Goal: Task Accomplishment & Management: Manage account settings

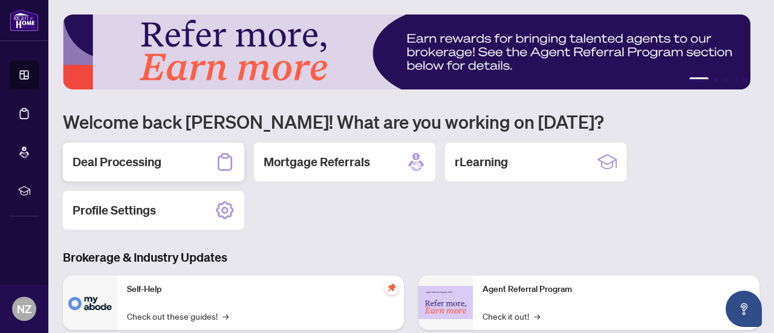
click at [177, 164] on div "Deal Processing" at bounding box center [153, 162] width 181 height 39
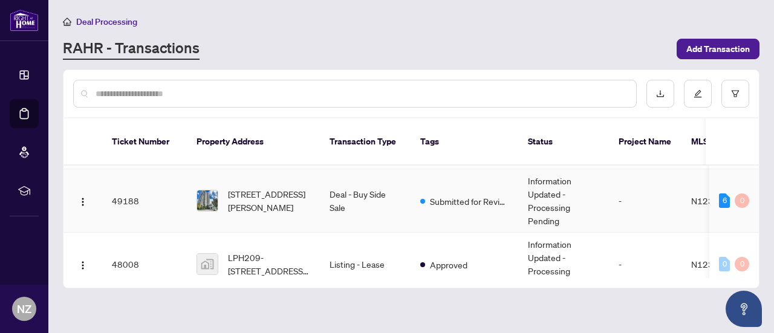
scroll to position [60, 0]
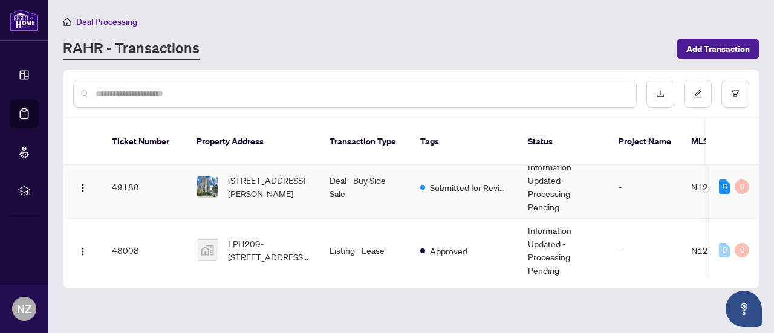
click at [364, 180] on td "Deal - Buy Side Sale" at bounding box center [365, 186] width 91 height 63
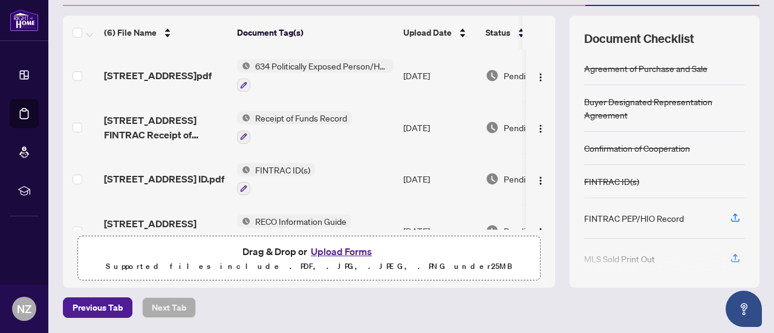
scroll to position [189, 0]
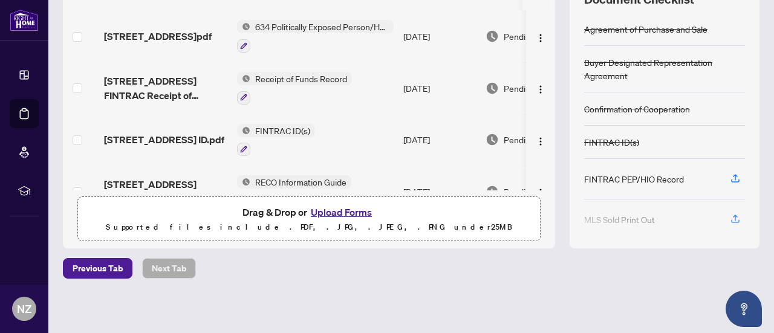
click at [336, 209] on button "Upload Forms" at bounding box center [341, 212] width 68 height 16
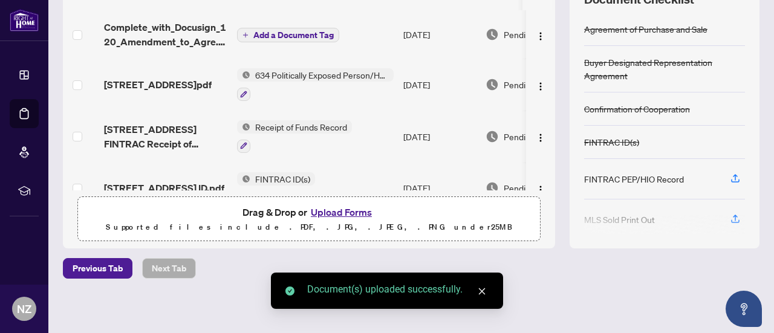
scroll to position [0, 0]
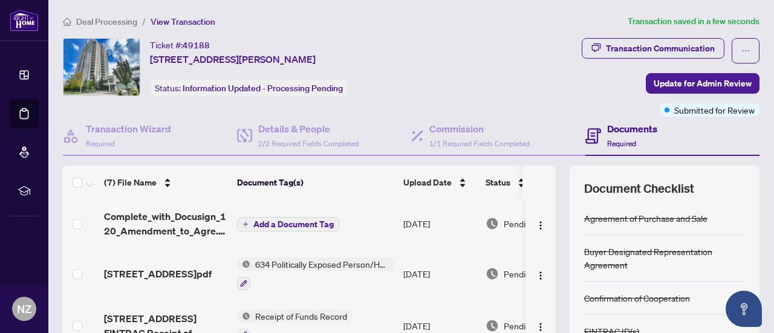
click at [316, 220] on span "Add a Document Tag" at bounding box center [293, 224] width 80 height 8
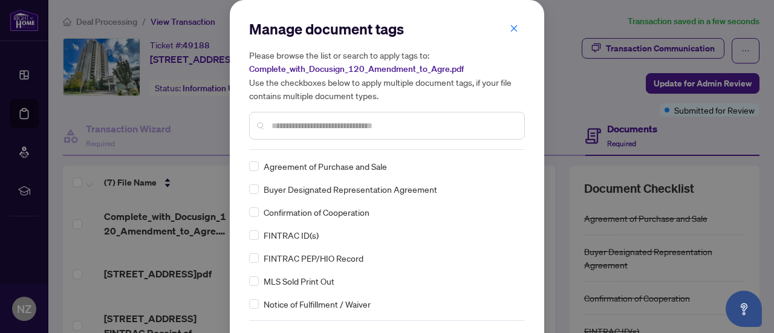
click at [311, 129] on input "text" at bounding box center [393, 125] width 243 height 13
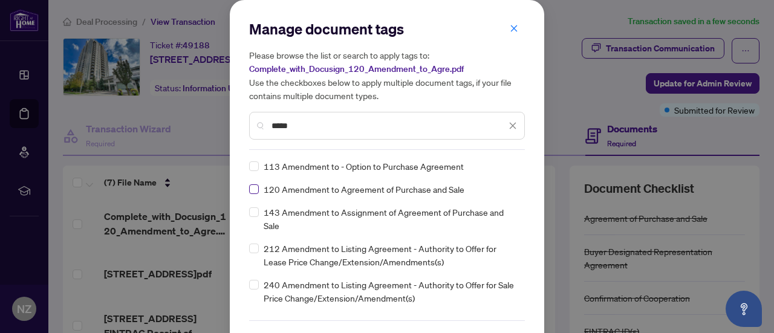
type input "*****"
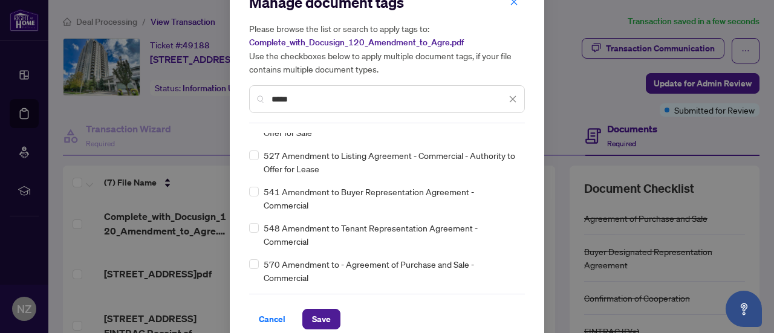
scroll to position [41, 0]
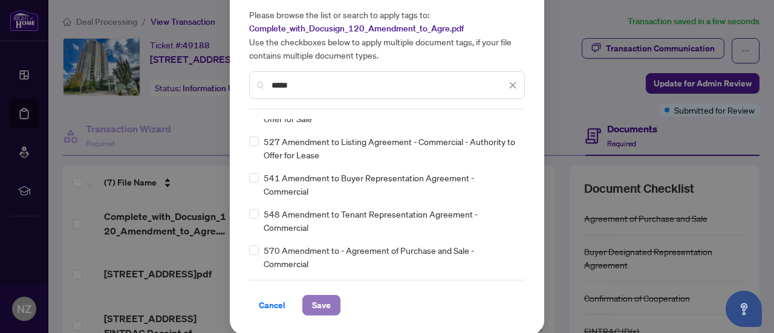
click at [321, 305] on span "Save" at bounding box center [321, 305] width 19 height 19
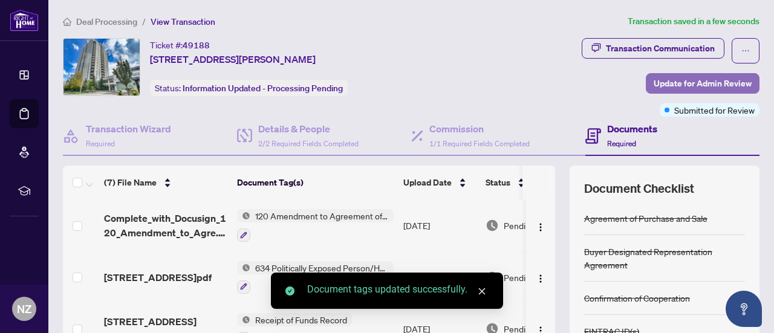
click at [685, 86] on span "Update for Admin Review" at bounding box center [703, 83] width 98 height 19
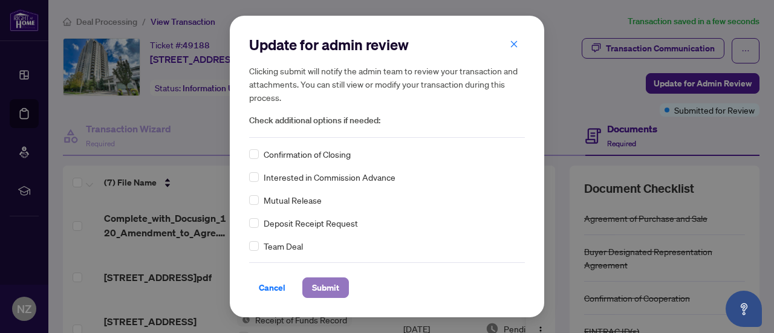
click at [332, 285] on span "Submit" at bounding box center [325, 287] width 27 height 19
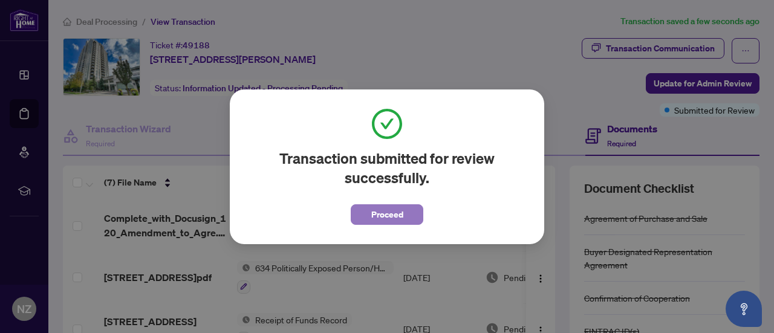
click at [375, 212] on span "Proceed" at bounding box center [387, 214] width 32 height 19
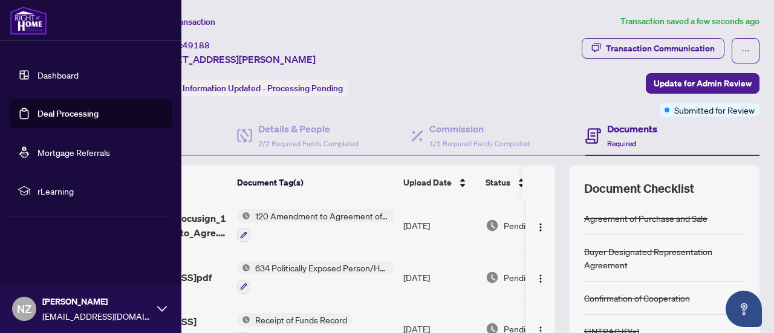
click at [39, 73] on link "Dashboard" at bounding box center [57, 75] width 41 height 11
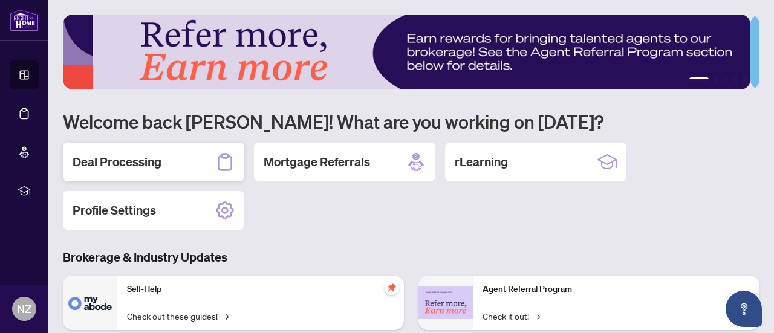
click at [80, 158] on h2 "Deal Processing" at bounding box center [117, 162] width 89 height 17
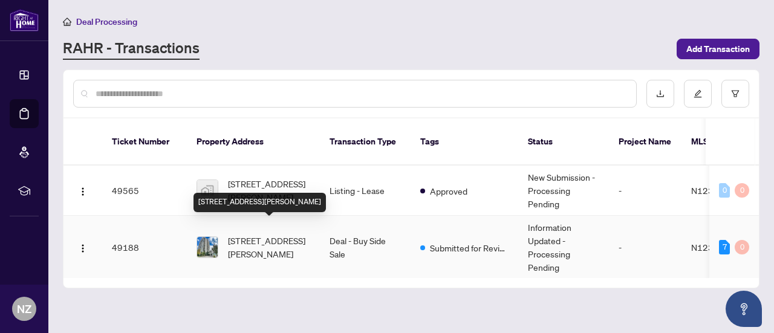
click at [249, 234] on span "[STREET_ADDRESS][PERSON_NAME]" at bounding box center [269, 247] width 82 height 27
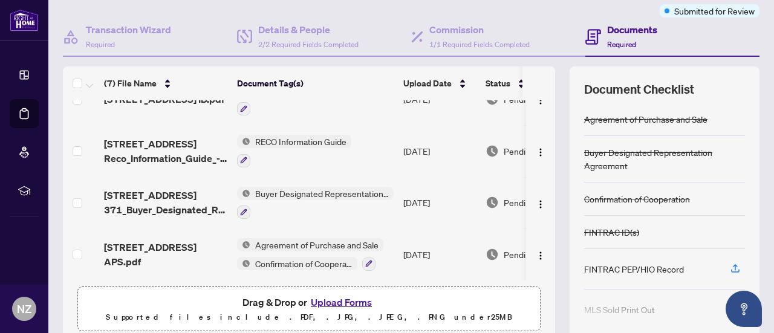
scroll to position [189, 0]
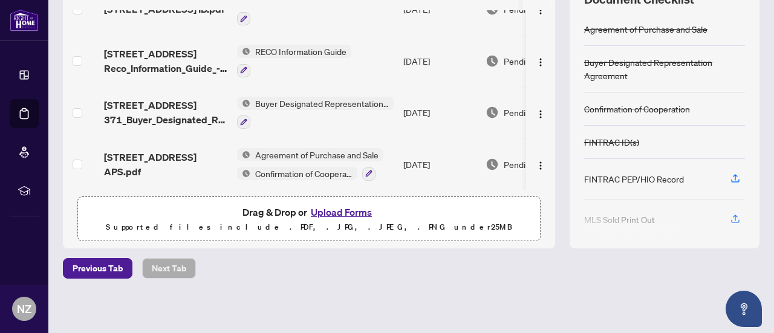
click at [326, 211] on button "Upload Forms" at bounding box center [341, 212] width 68 height 16
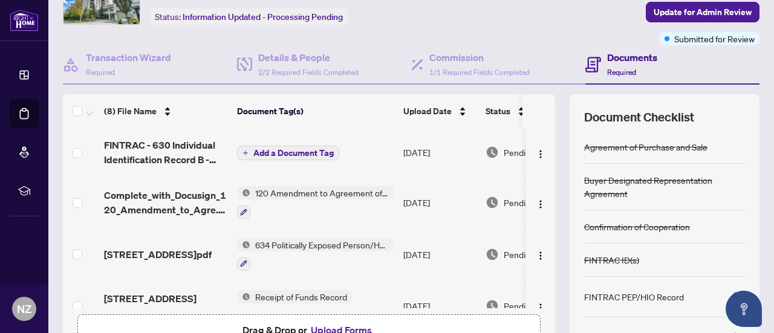
scroll to position [68, 0]
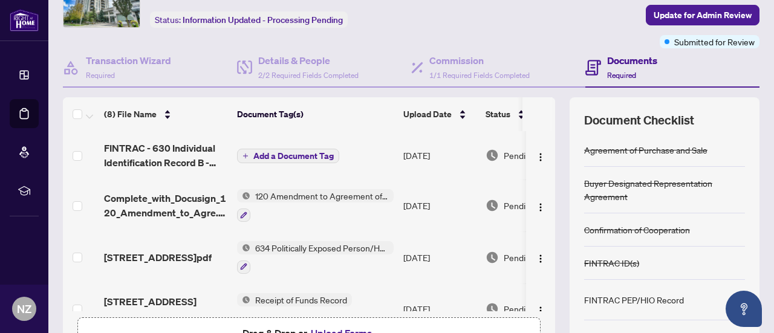
click at [278, 154] on span "Add a Document Tag" at bounding box center [293, 156] width 80 height 8
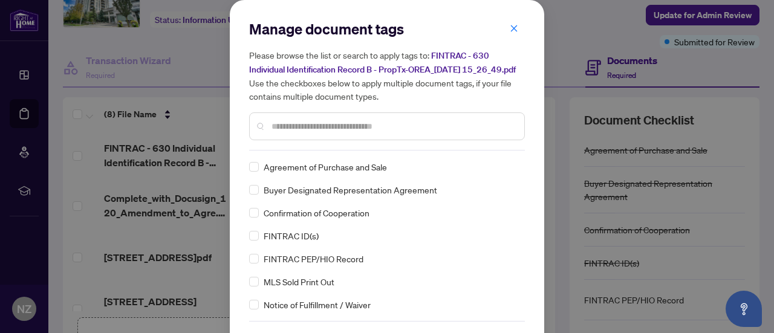
click at [316, 131] on div at bounding box center [387, 126] width 276 height 28
click at [314, 133] on input "text" at bounding box center [393, 126] width 243 height 13
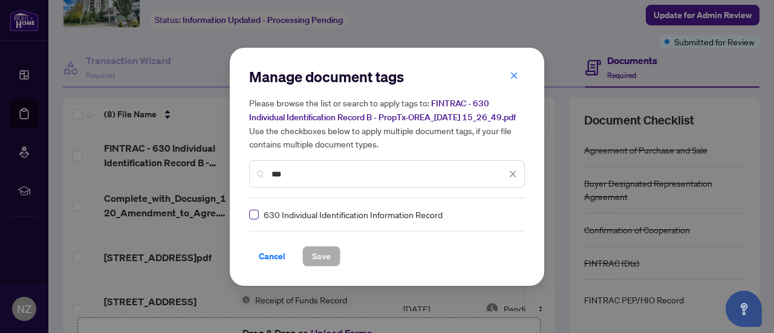
type input "***"
click at [324, 263] on span "Save" at bounding box center [321, 256] width 19 height 19
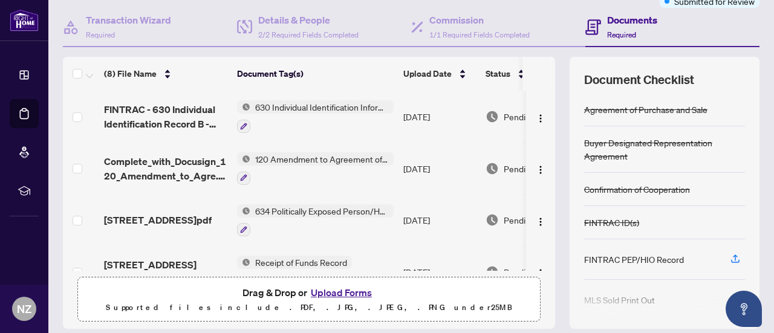
scroll to position [189, 0]
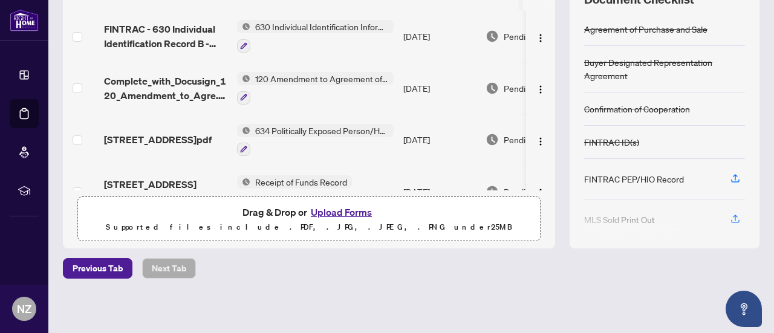
click at [337, 210] on button "Upload Forms" at bounding box center [341, 212] width 68 height 16
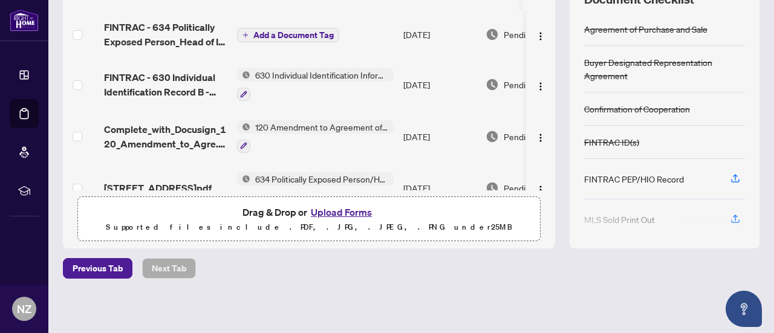
click at [311, 37] on span "Add a Document Tag" at bounding box center [293, 35] width 80 height 8
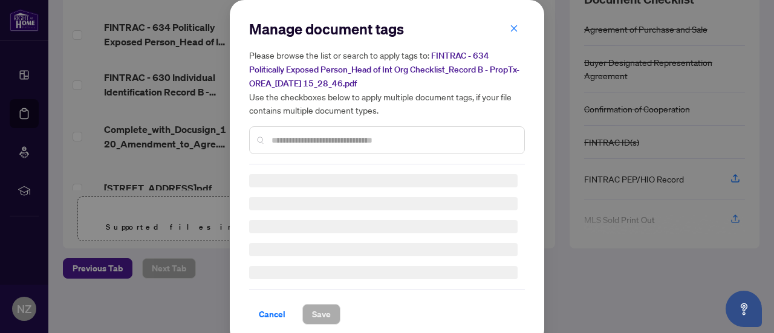
click at [295, 145] on div at bounding box center [387, 140] width 276 height 28
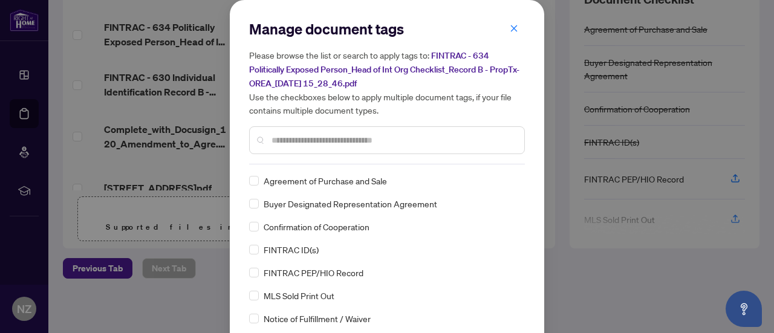
click at [321, 141] on input "text" at bounding box center [393, 140] width 243 height 13
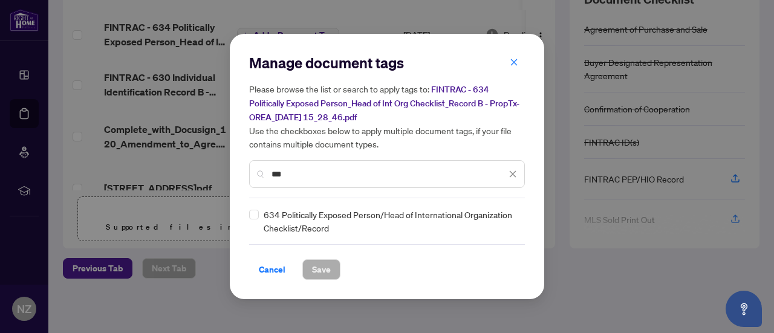
type input "***"
click at [313, 272] on span "Save" at bounding box center [321, 269] width 19 height 19
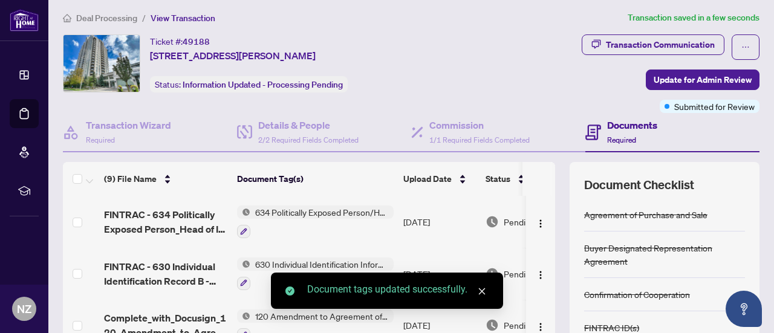
scroll to position [0, 0]
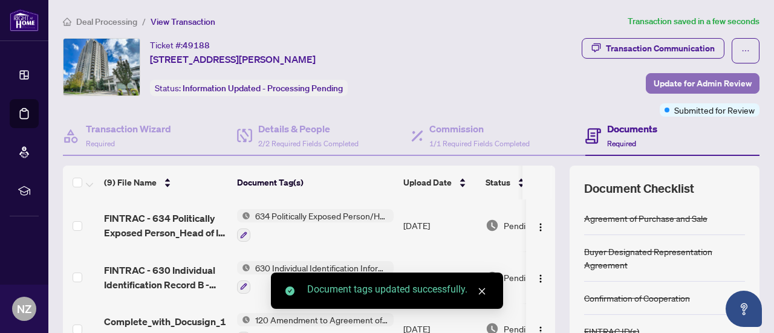
click at [712, 84] on span "Update for Admin Review" at bounding box center [703, 83] width 98 height 19
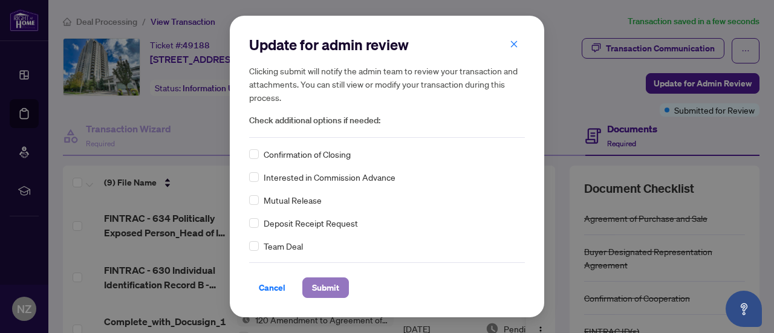
click at [312, 290] on span "Submit" at bounding box center [325, 287] width 27 height 19
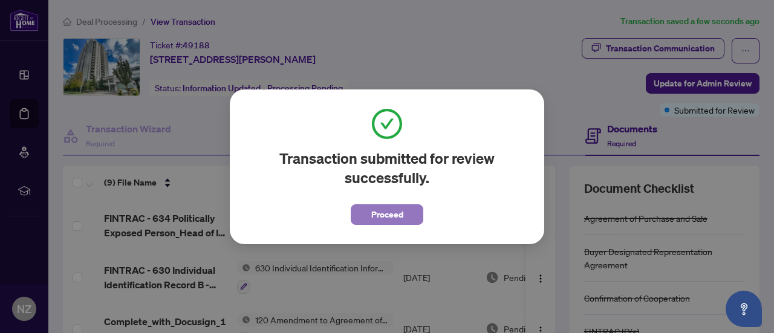
click at [391, 214] on span "Proceed" at bounding box center [387, 214] width 32 height 19
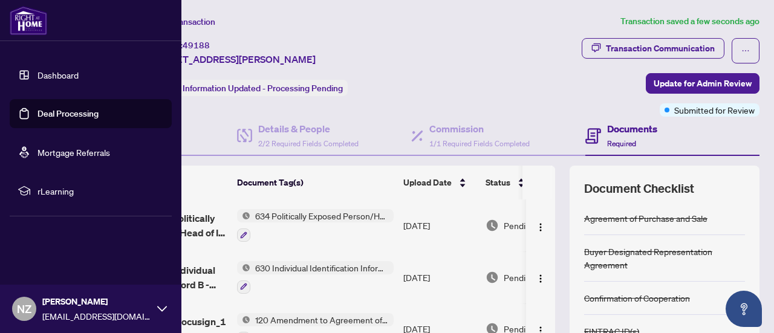
click at [74, 80] on link "Dashboard" at bounding box center [57, 75] width 41 height 11
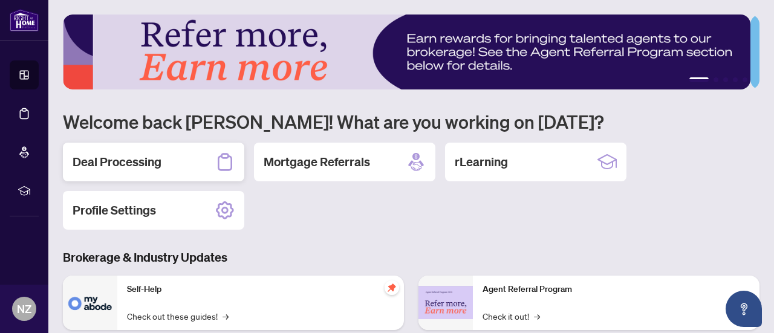
click at [114, 168] on h2 "Deal Processing" at bounding box center [117, 162] width 89 height 17
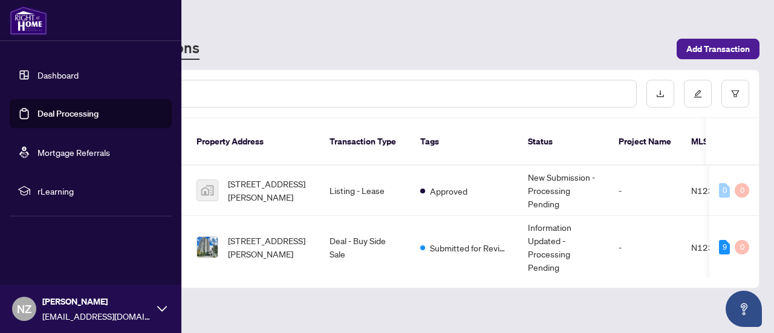
click at [50, 79] on link "Dashboard" at bounding box center [57, 75] width 41 height 11
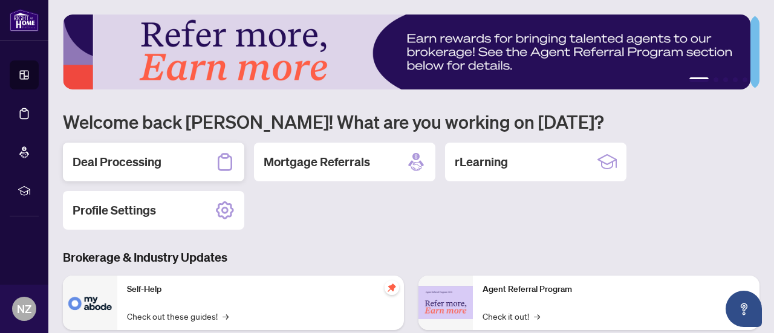
click at [181, 162] on div "Deal Processing" at bounding box center [153, 162] width 181 height 39
